Goal: Information Seeking & Learning: Learn about a topic

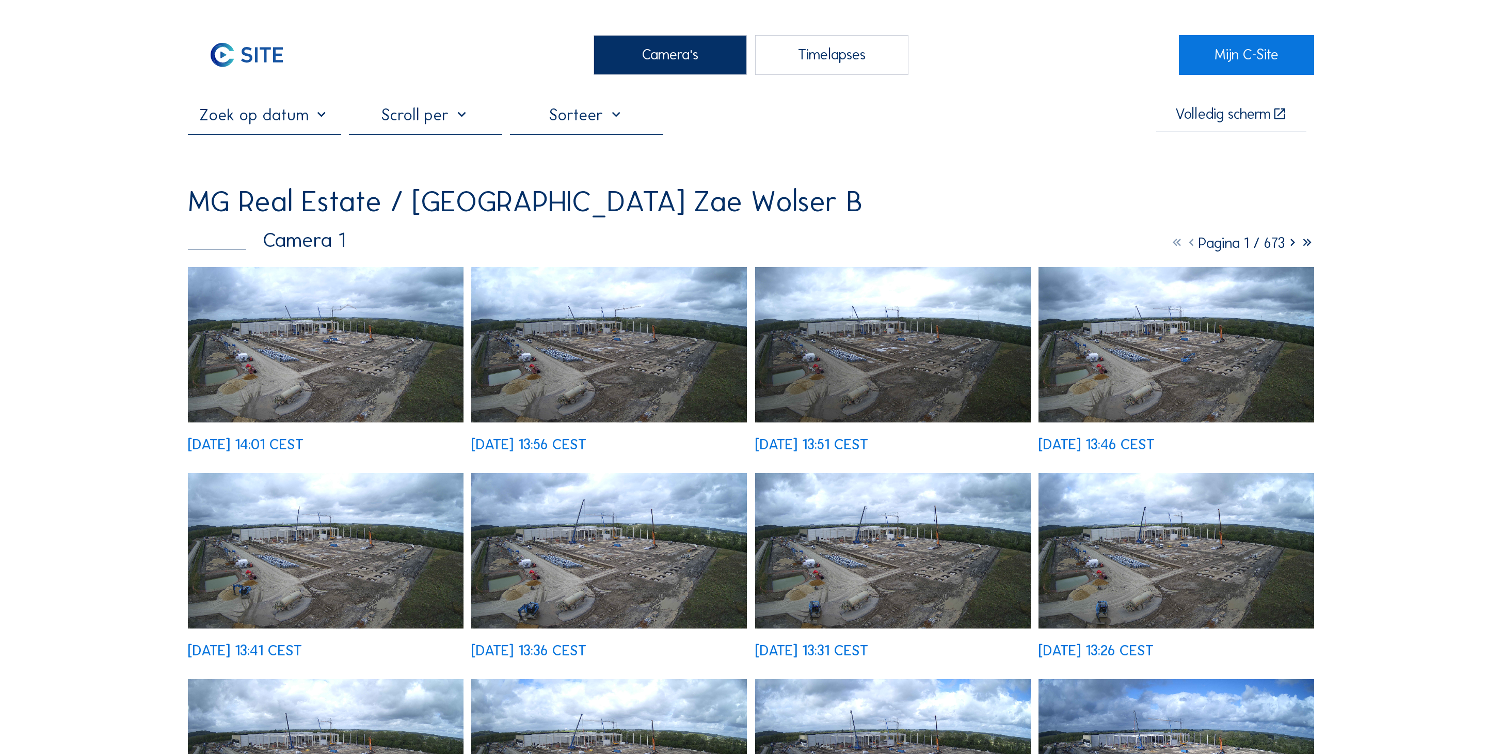
click at [324, 271] on img at bounding box center [326, 344] width 276 height 155
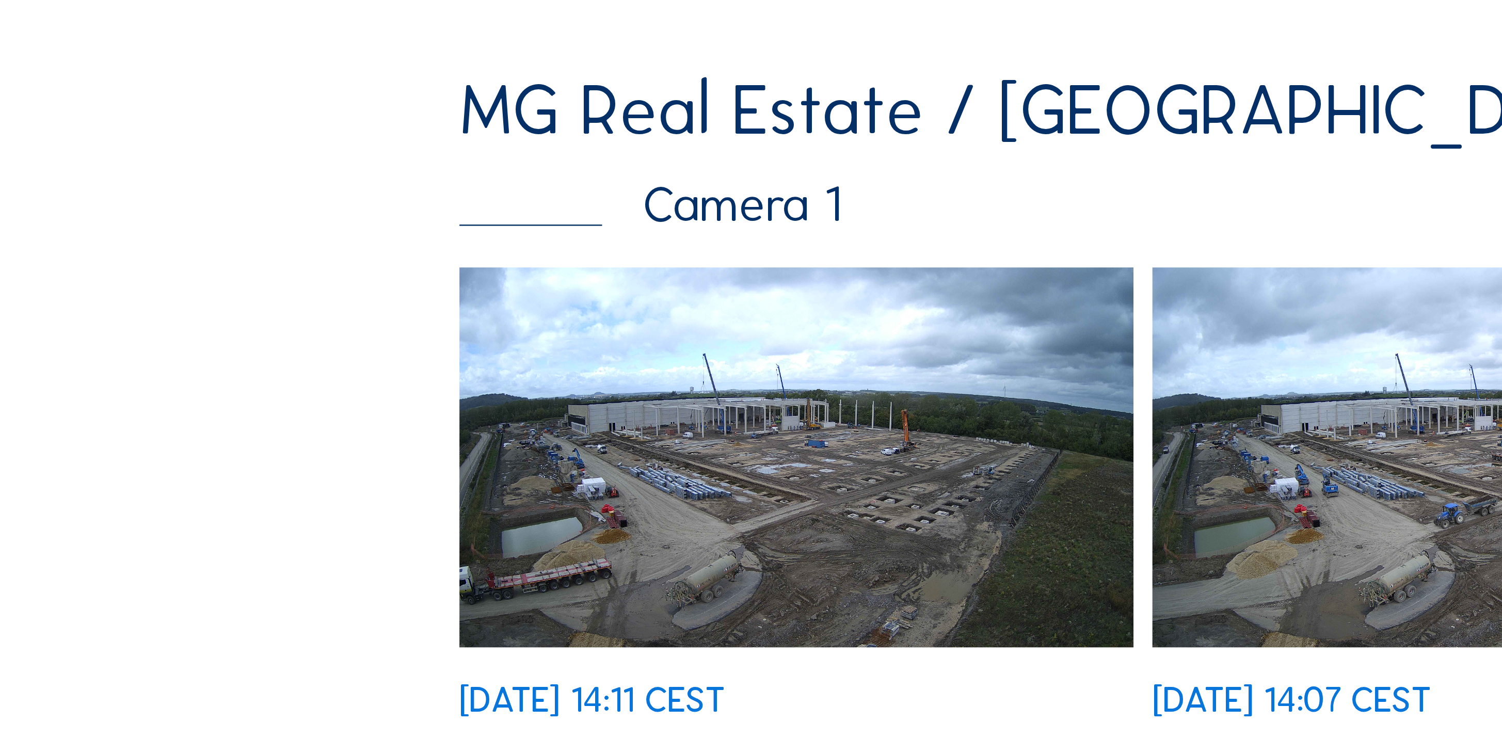
click at [316, 262] on img at bounding box center [326, 339] width 276 height 155
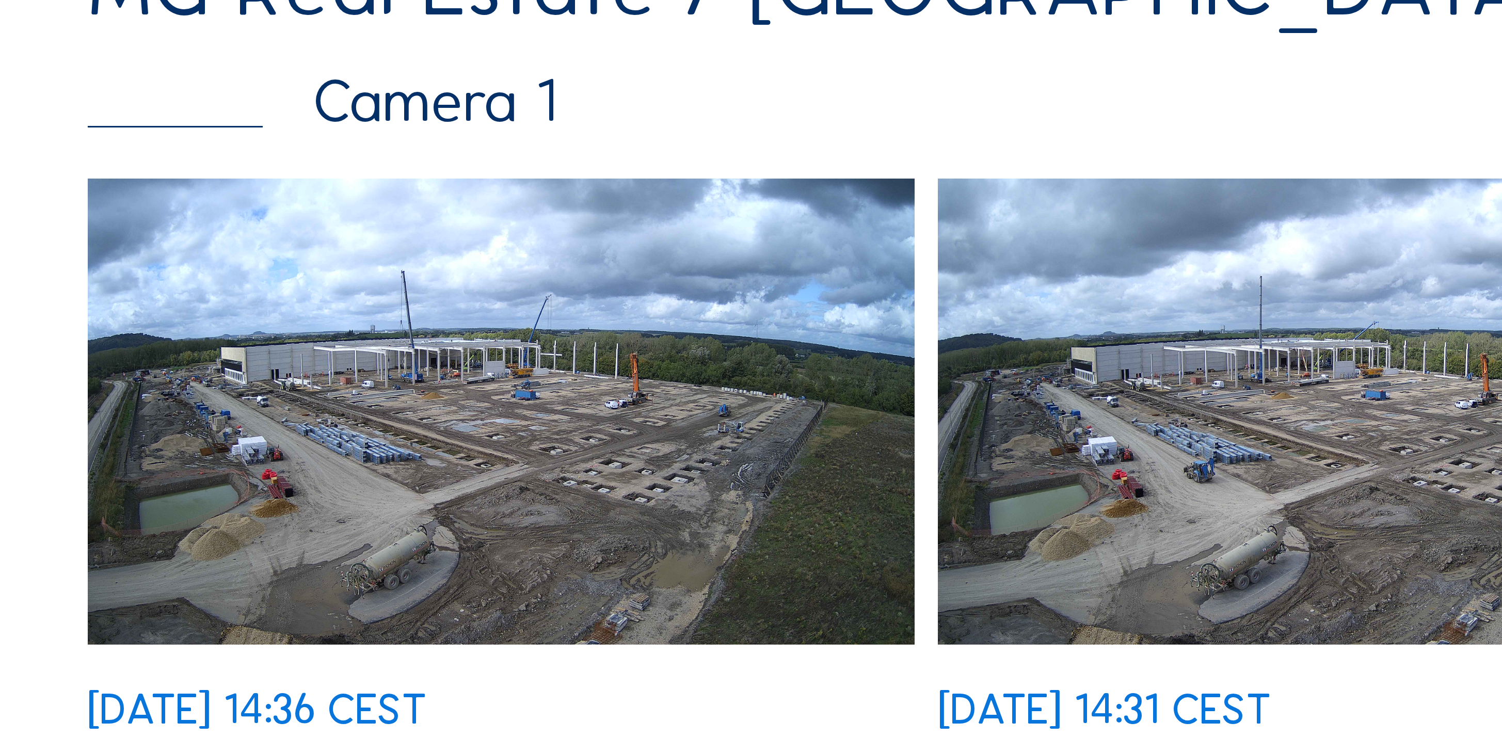
click at [206, 262] on img at bounding box center [326, 339] width 276 height 155
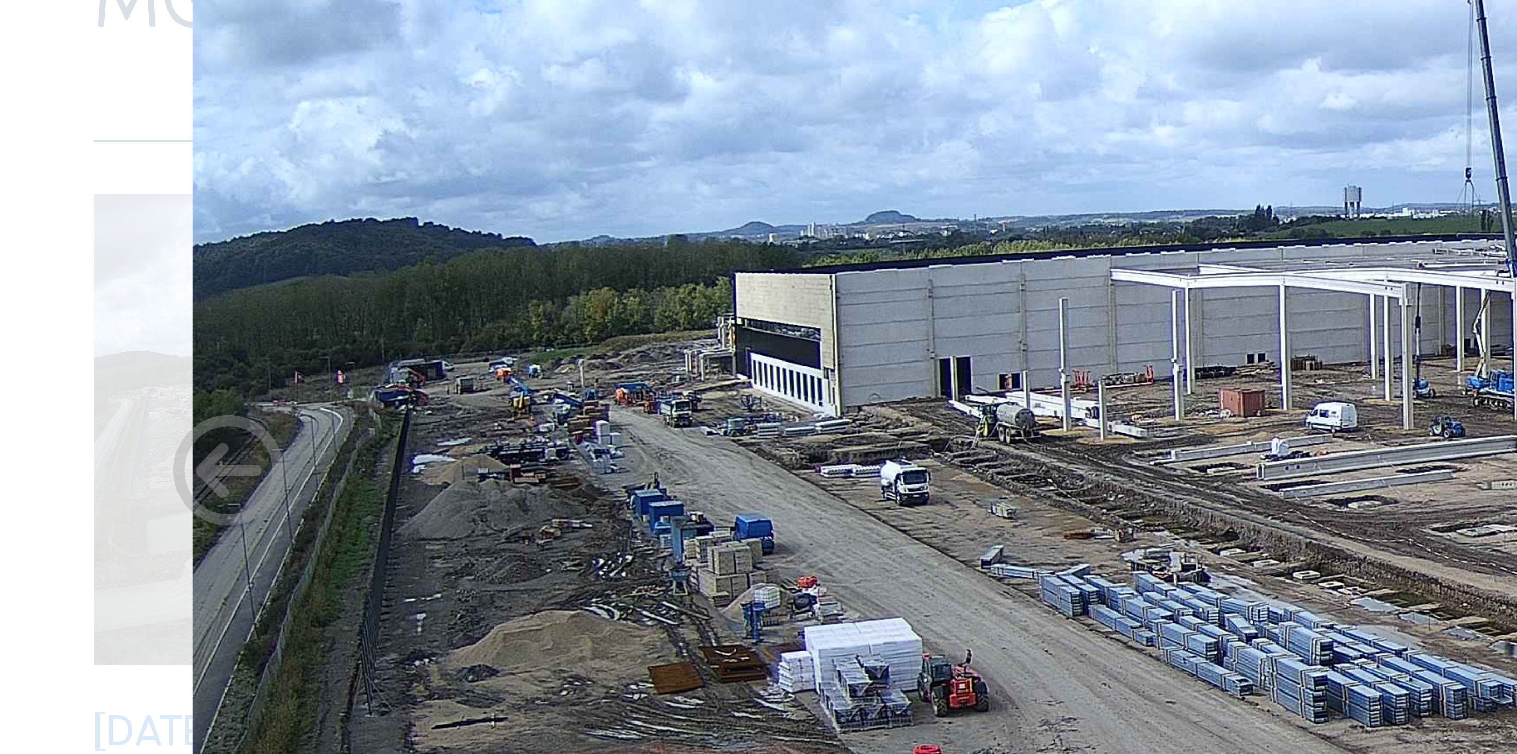
scroll to position [18, 0]
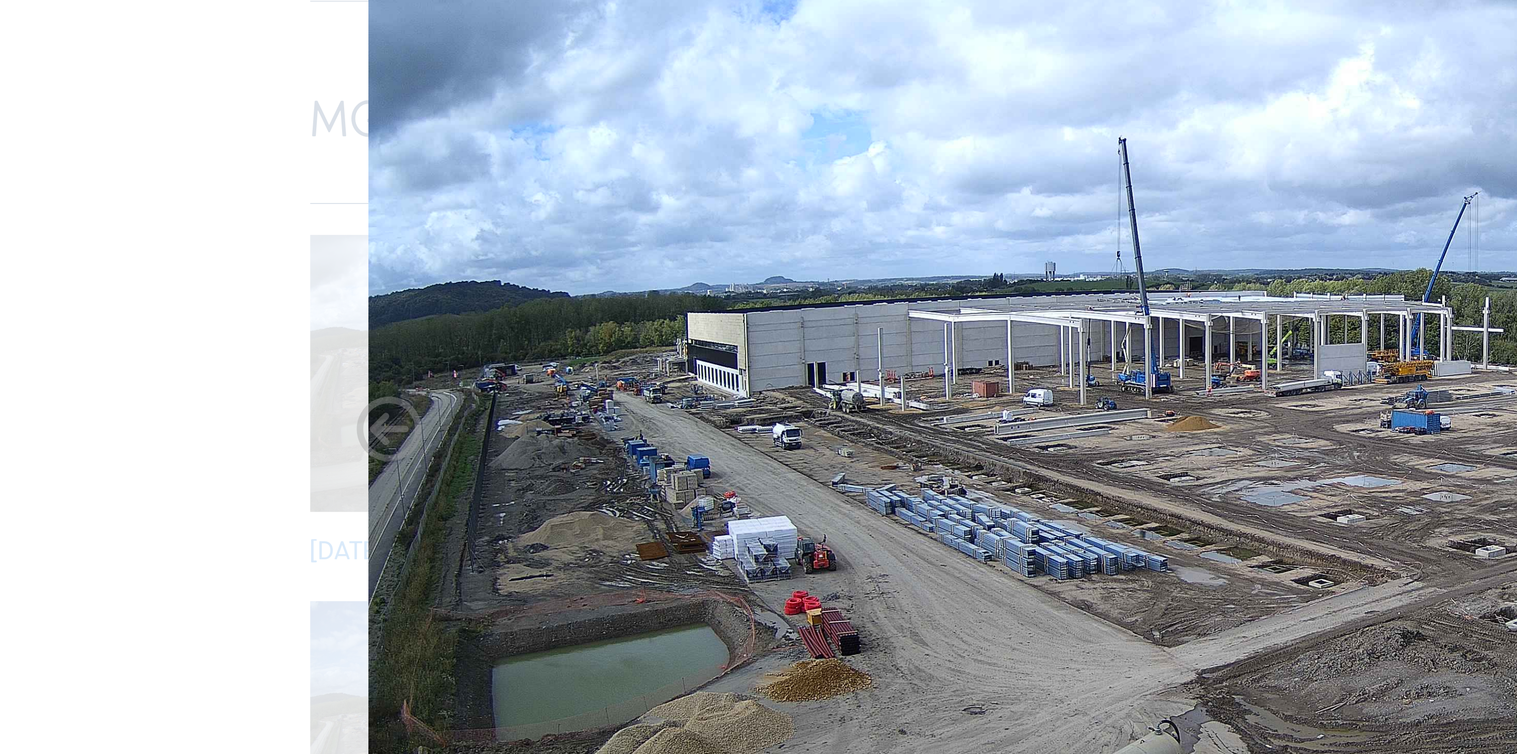
click at [350, 165] on img at bounding box center [759, 376] width 1072 height 603
